Goal: Task Accomplishment & Management: Use online tool/utility

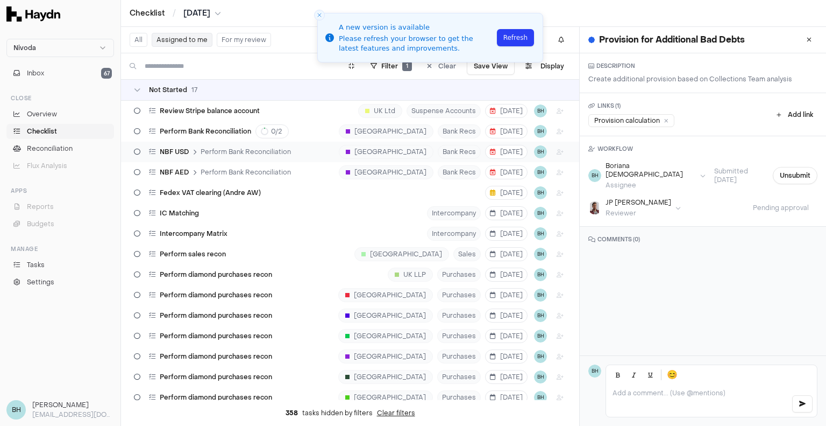
click at [366, 148] on div "NBF USD Perform Bank Reconciliation UAE Bank Recs [DATE] BH" at bounding box center [350, 152] width 458 height 20
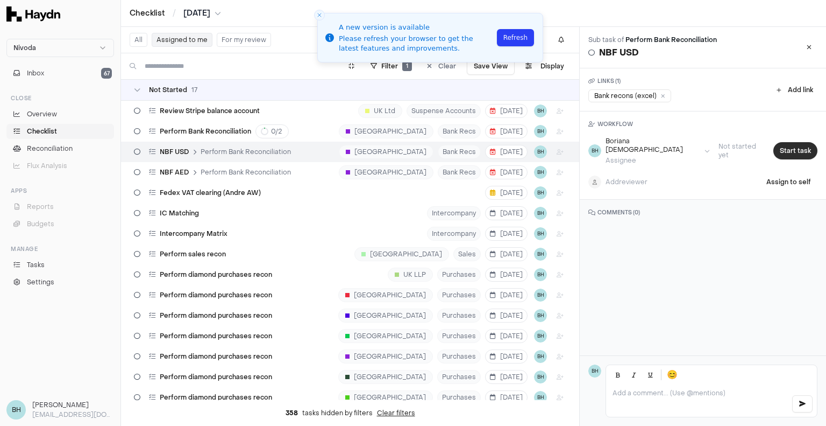
click at [782, 142] on button "Start task" at bounding box center [796, 150] width 44 height 17
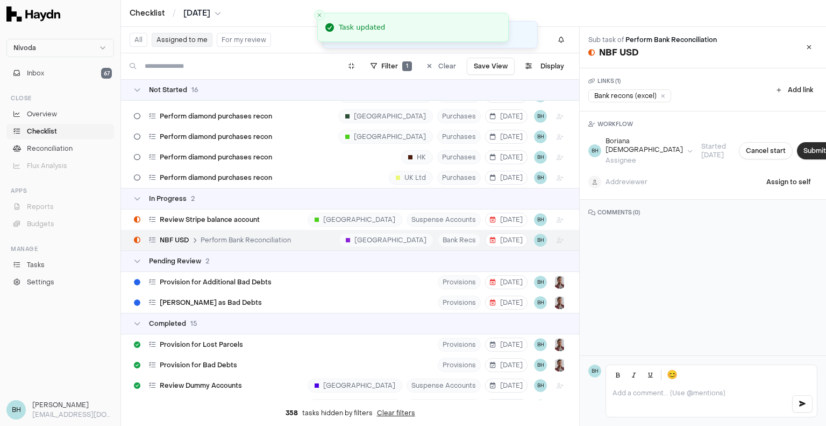
click at [797, 146] on button "Submit task" at bounding box center [822, 150] width 51 height 17
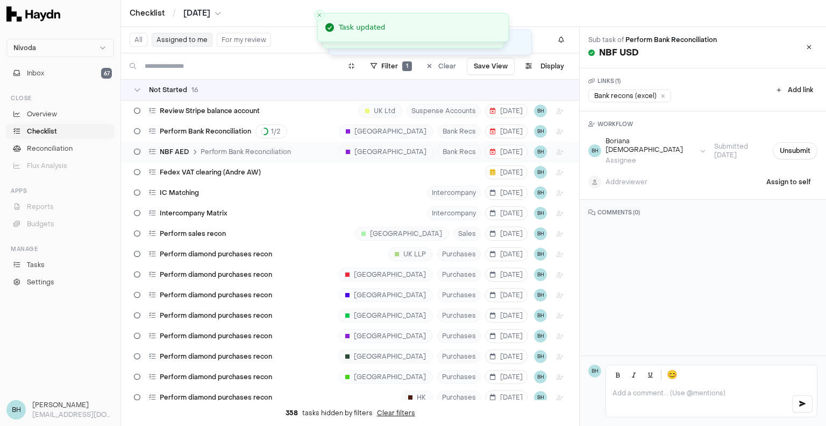
click at [325, 150] on div "NBF AED Perform Bank Reconciliation UAE Bank Recs [DATE] BH" at bounding box center [350, 152] width 458 height 20
click at [782, 148] on button "Start task" at bounding box center [796, 150] width 44 height 17
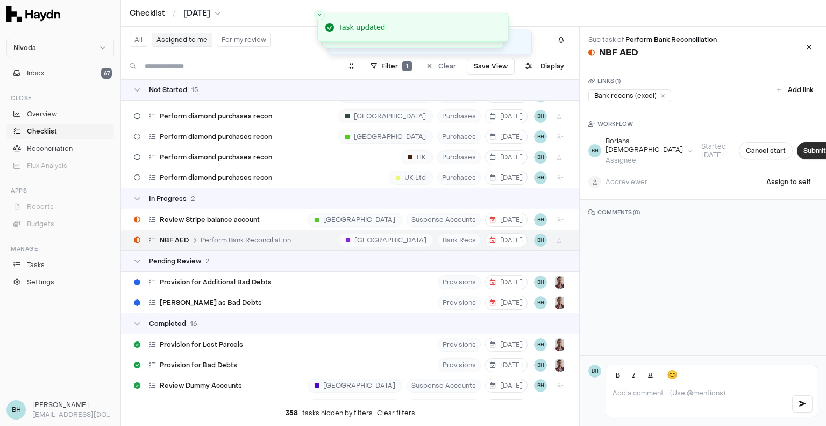
click at [797, 148] on button "Submit task" at bounding box center [822, 150] width 51 height 17
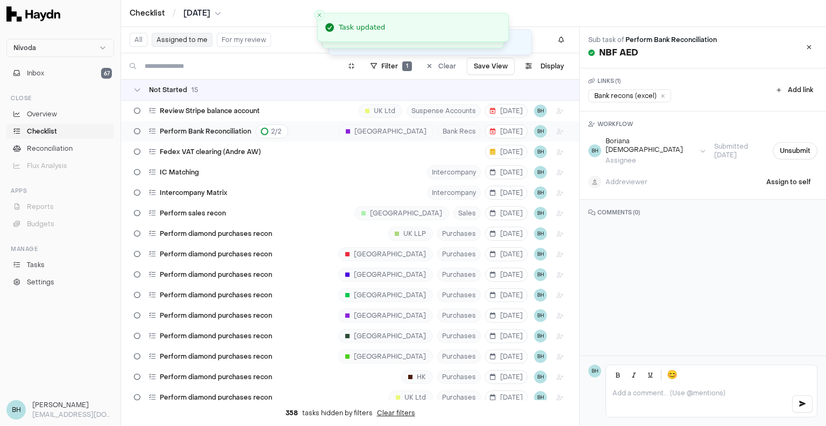
click at [210, 132] on span "Perform Bank Reconciliation" at bounding box center [205, 131] width 91 height 9
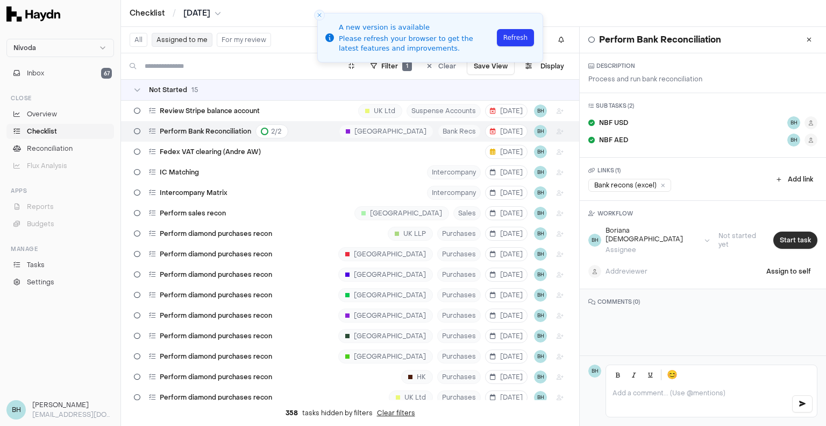
click at [794, 231] on button "Start task" at bounding box center [796, 239] width 44 height 17
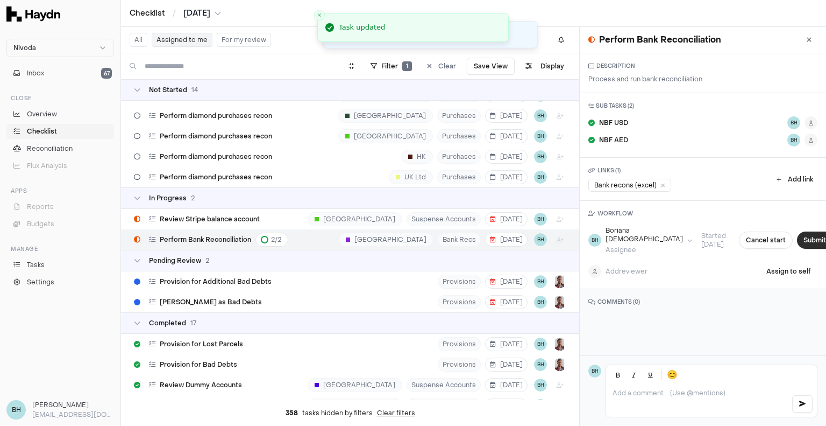
click at [797, 236] on button "Submit task" at bounding box center [822, 239] width 51 height 17
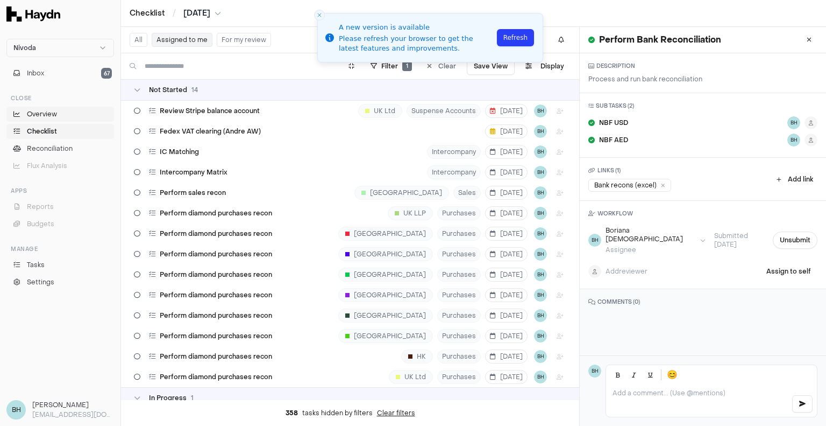
click at [36, 117] on span "Overview" at bounding box center [42, 114] width 30 height 10
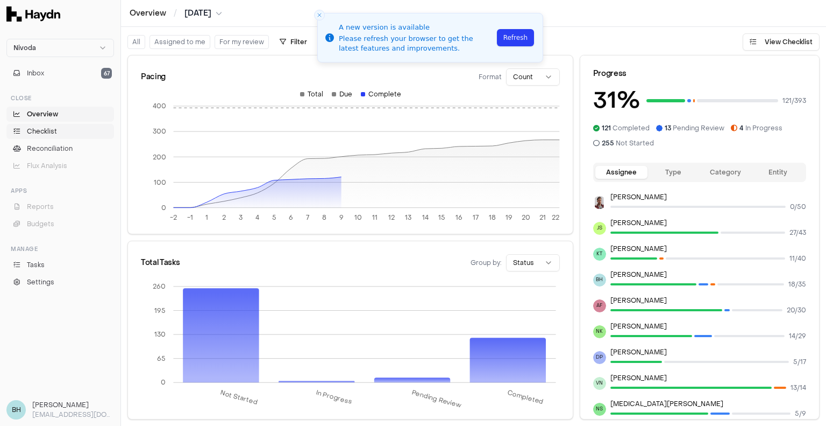
click at [51, 131] on span "Checklist" at bounding box center [42, 131] width 30 height 10
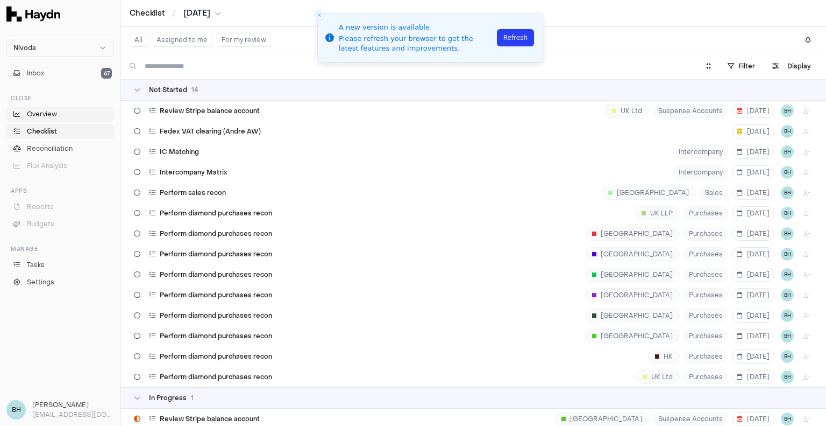
click at [51, 118] on span "Overview" at bounding box center [42, 114] width 30 height 10
